Goal: Task Accomplishment & Management: Use online tool/utility

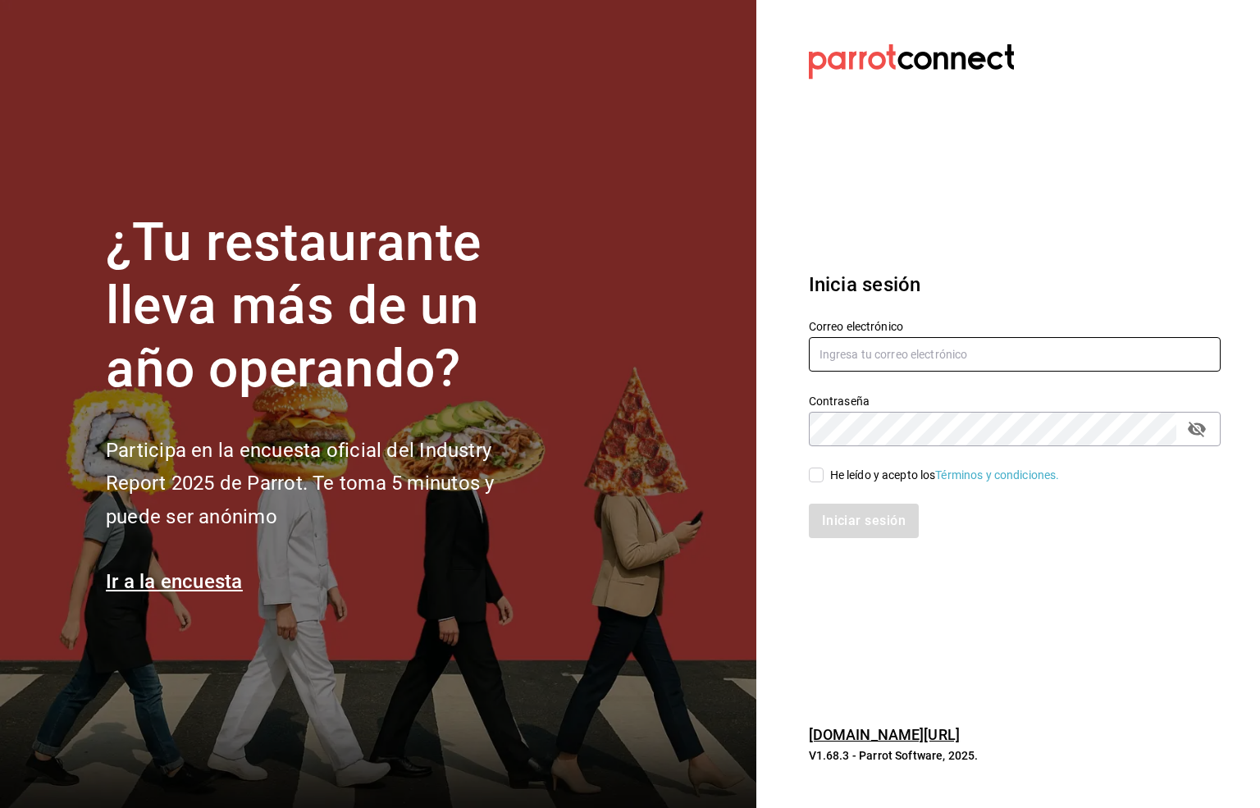
click at [848, 358] on input "text" at bounding box center [1015, 354] width 412 height 34
click at [866, 355] on input "SIX@" at bounding box center [1015, 354] width 412 height 34
type input "S"
type input "[EMAIL_ADDRESS][DOMAIN_NAME]"
click at [816, 478] on input "He leído y acepto los Términos y condiciones." at bounding box center [816, 475] width 15 height 15
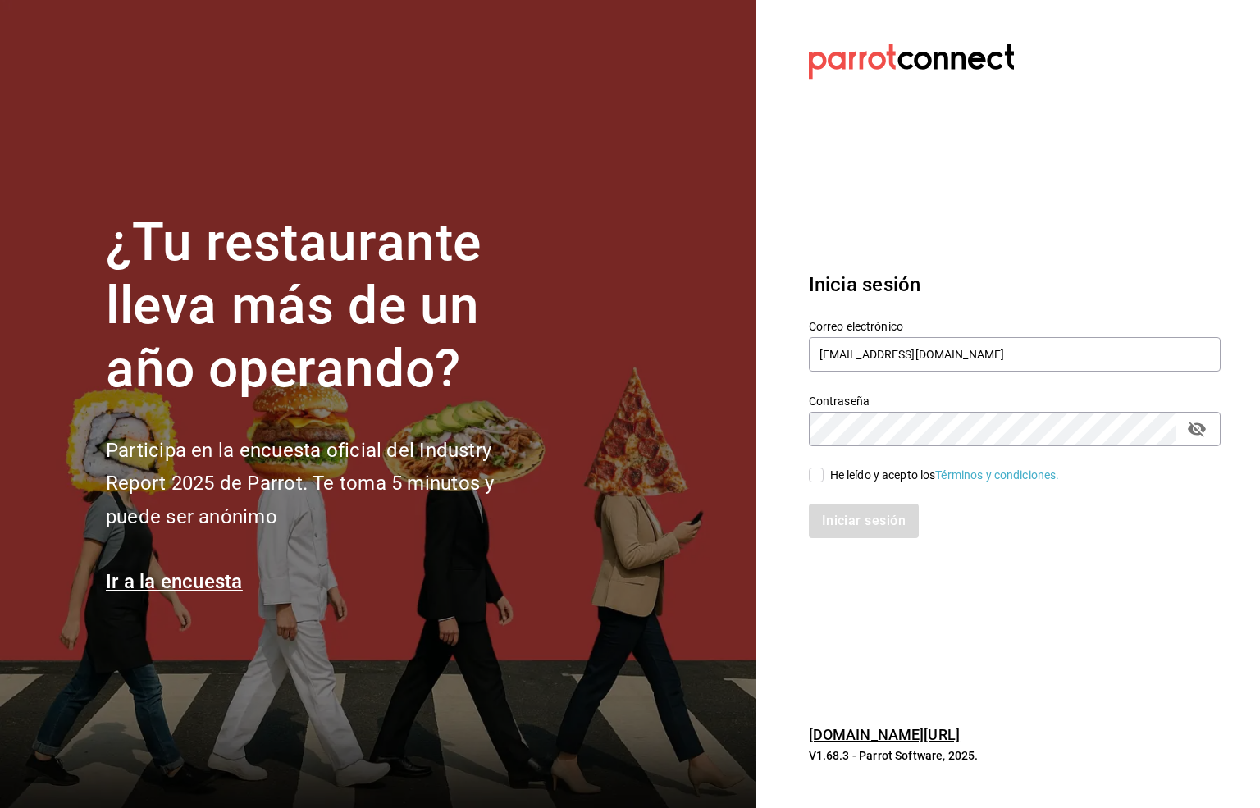
checkbox input "true"
click at [877, 520] on button "Iniciar sesión" at bounding box center [865, 521] width 112 height 34
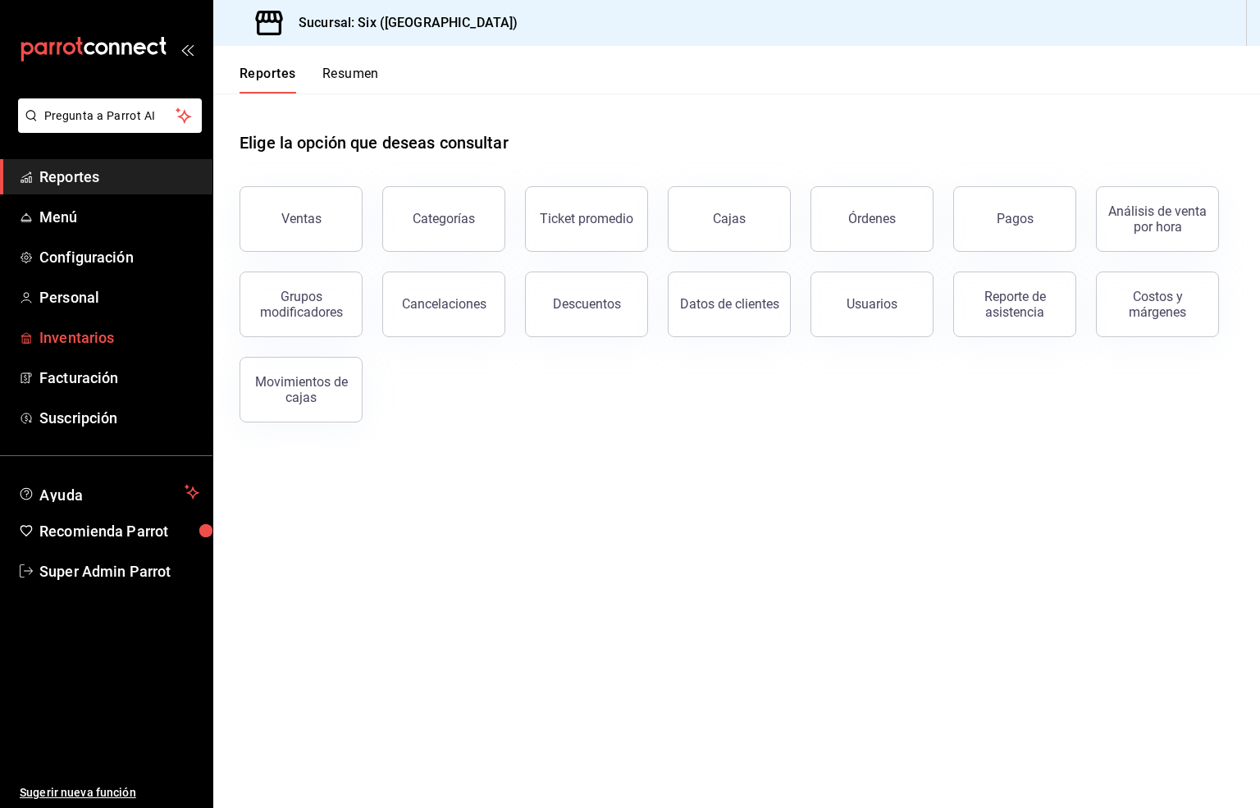
click at [89, 335] on span "Inventarios" at bounding box center [119, 338] width 160 height 22
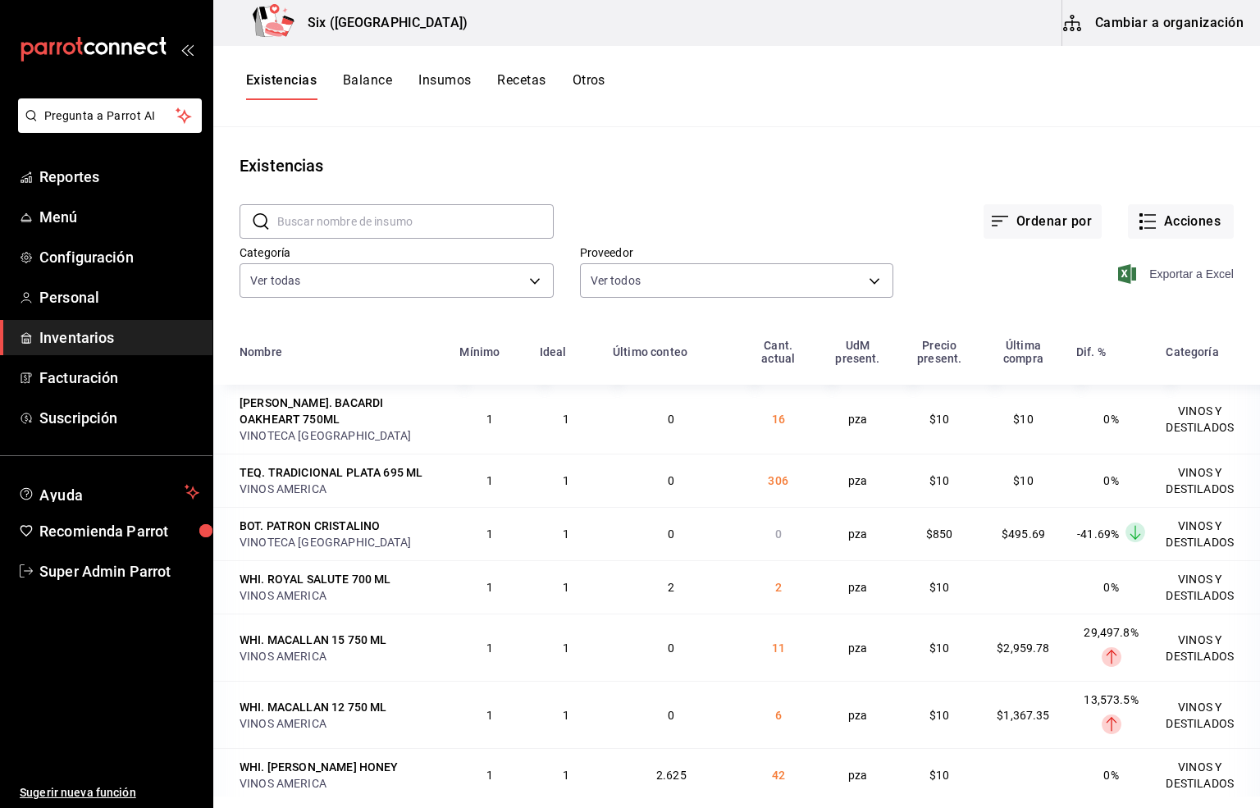
click at [1186, 276] on span "Exportar a Excel" at bounding box center [1178, 274] width 112 height 20
click at [97, 571] on span "Super Admin Parrot" at bounding box center [119, 571] width 160 height 22
